Goal: Transaction & Acquisition: Purchase product/service

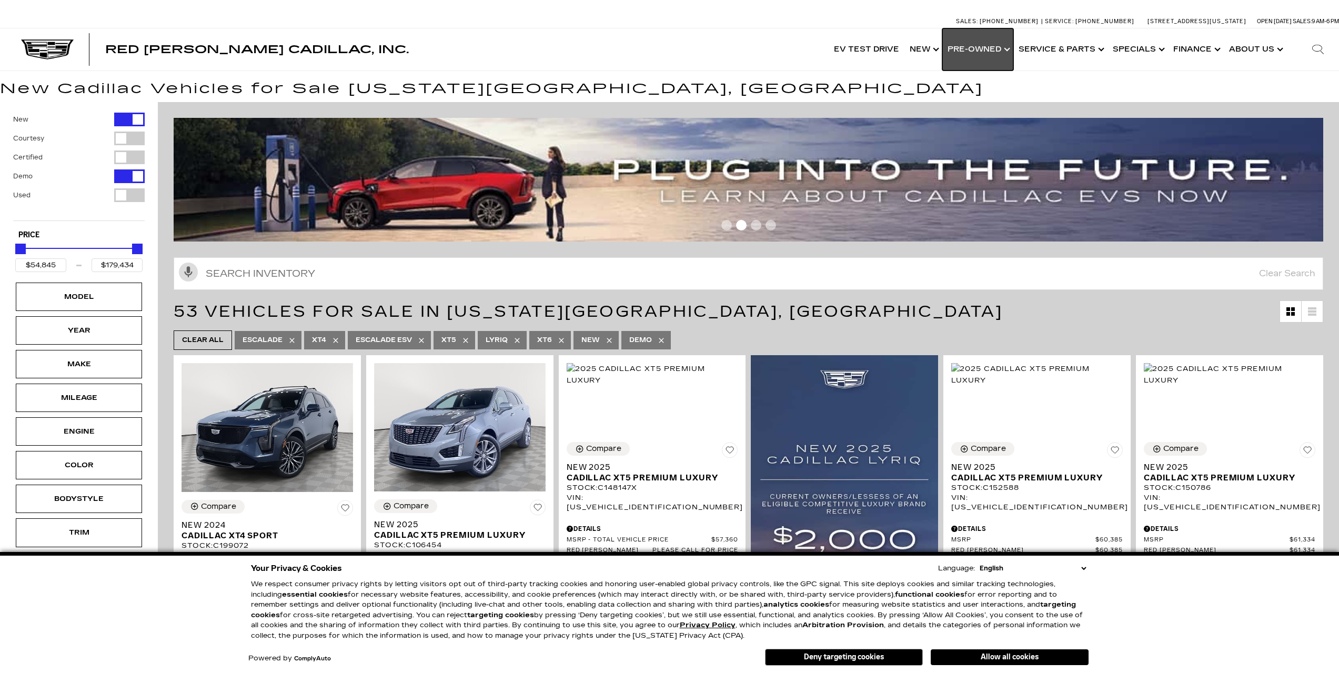
click at [990, 49] on link "Show Pre-Owned" at bounding box center [977, 49] width 71 height 42
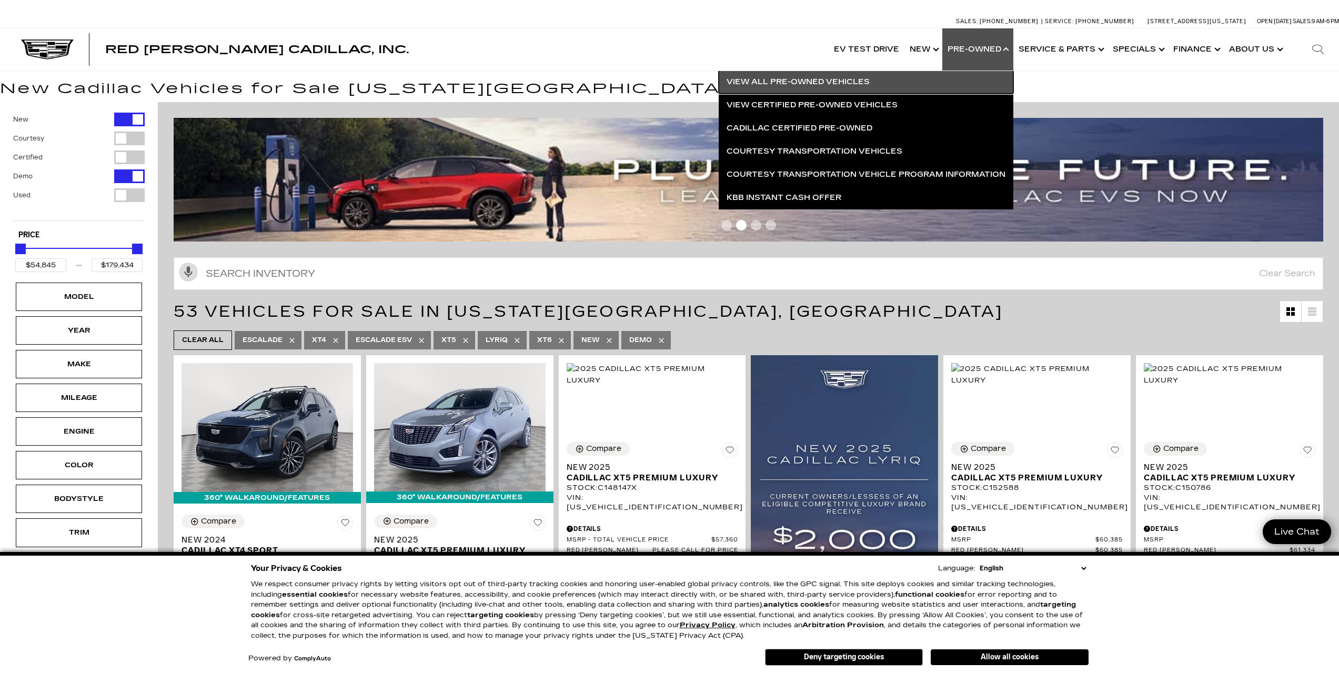
click at [808, 77] on link "View All Pre-Owned Vehicles" at bounding box center [866, 81] width 295 height 23
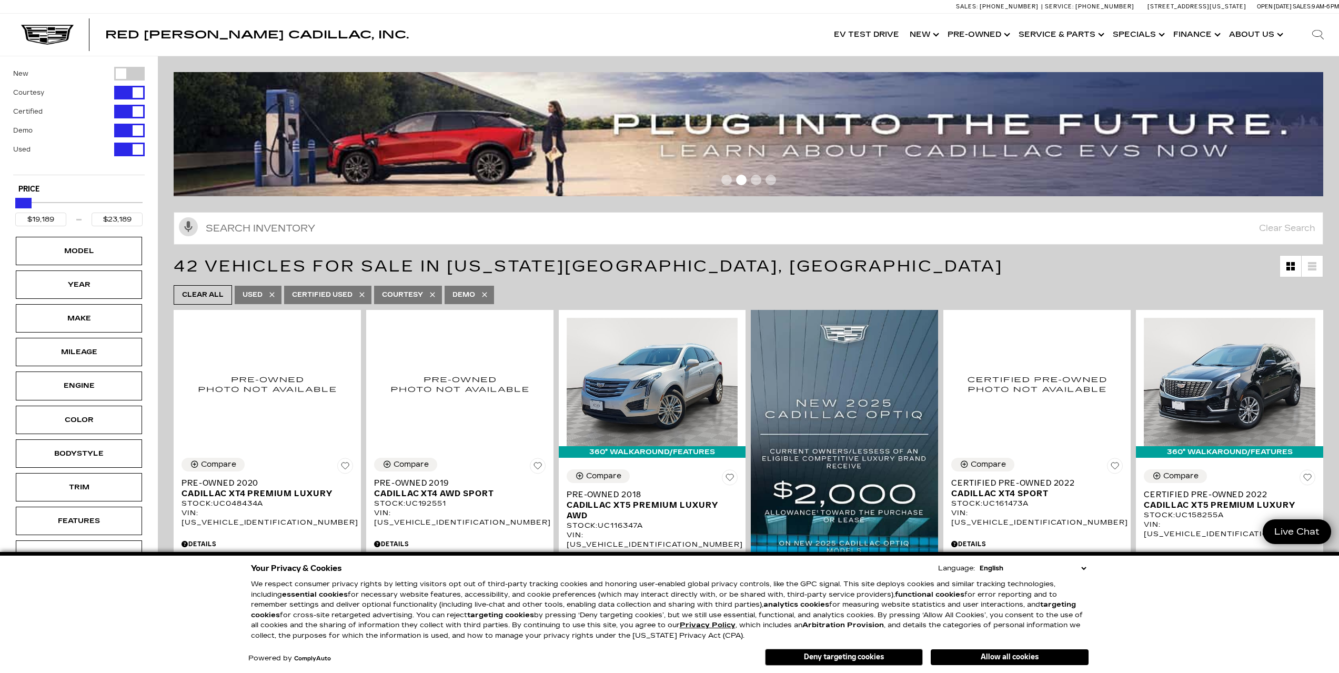
type input "$22,689"
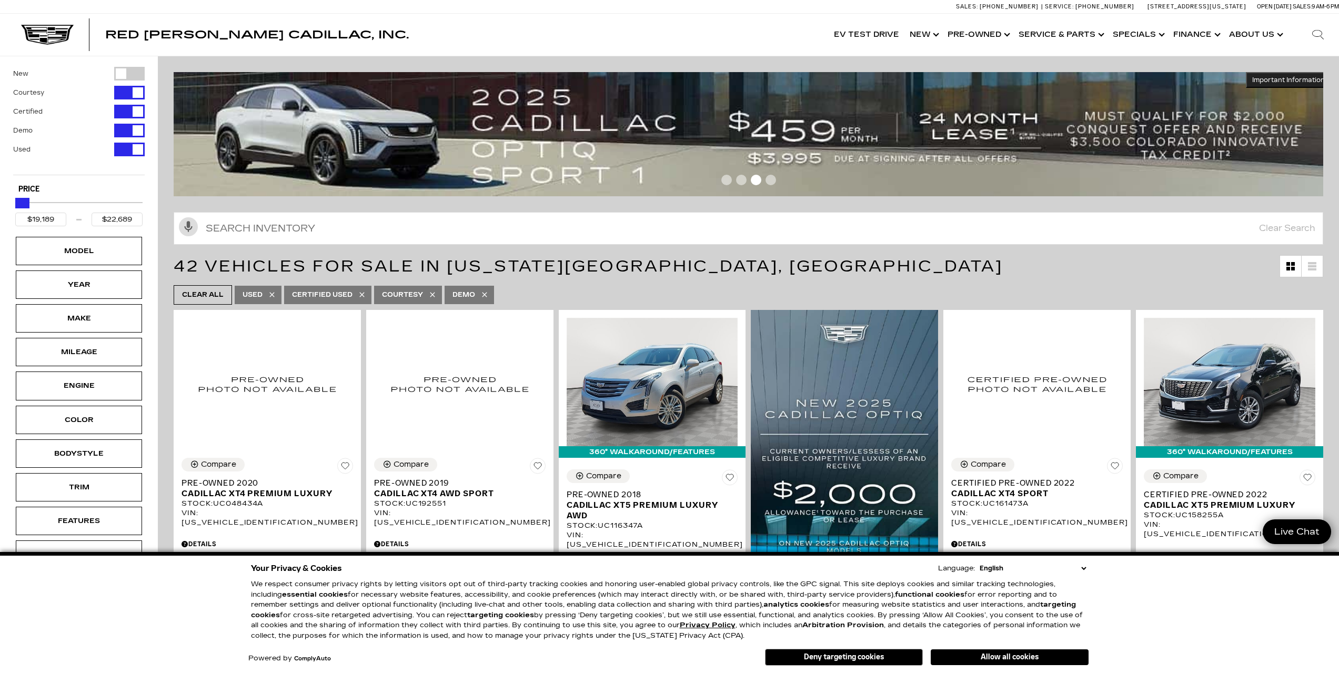
drag, startPoint x: 135, startPoint y: 204, endPoint x: 22, endPoint y: 208, distance: 113.7
click at [22, 208] on div "Maximum Price" at bounding box center [24, 203] width 11 height 11
